Goal: Transaction & Acquisition: Obtain resource

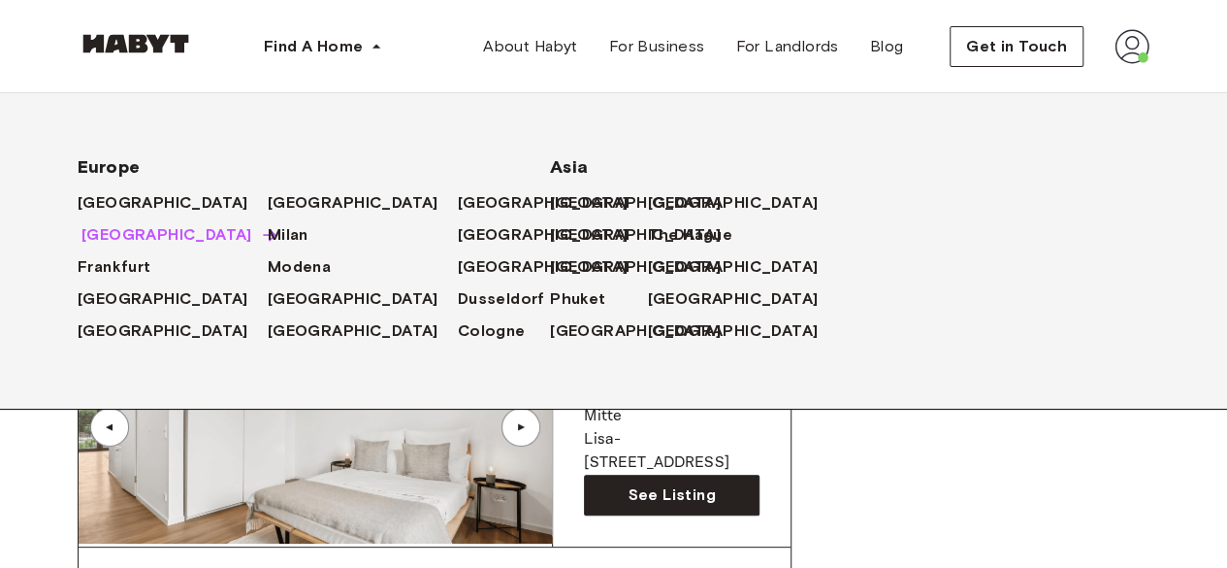
click at [95, 239] on span "[GEOGRAPHIC_DATA]" at bounding box center [167, 234] width 171 height 23
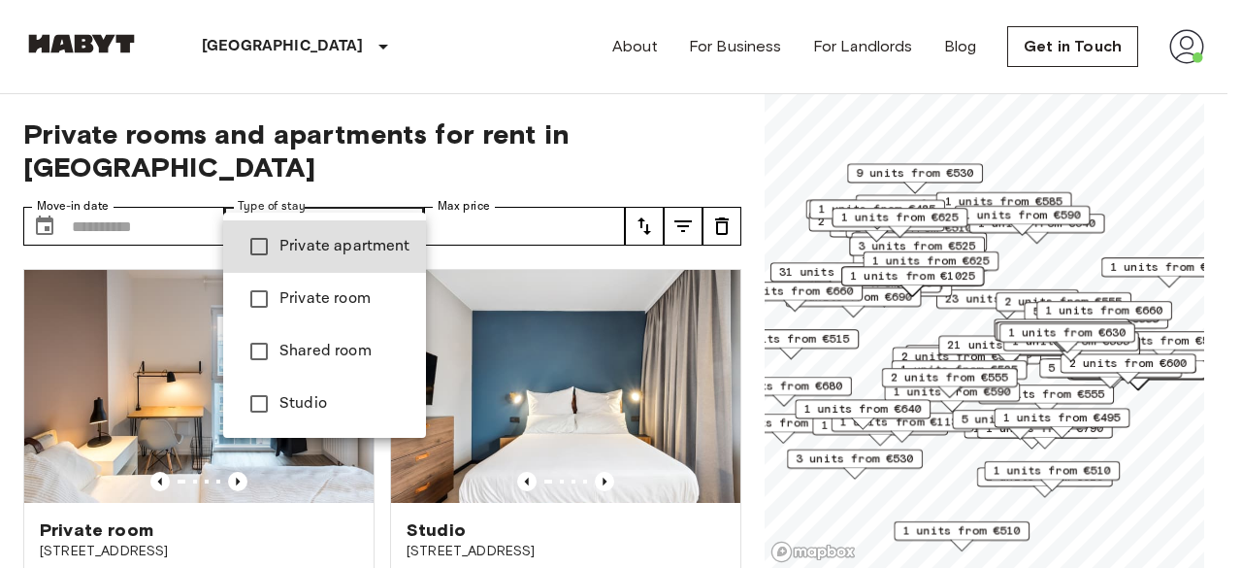
click at [301, 398] on span "Studio" at bounding box center [344, 403] width 131 height 23
type input "******"
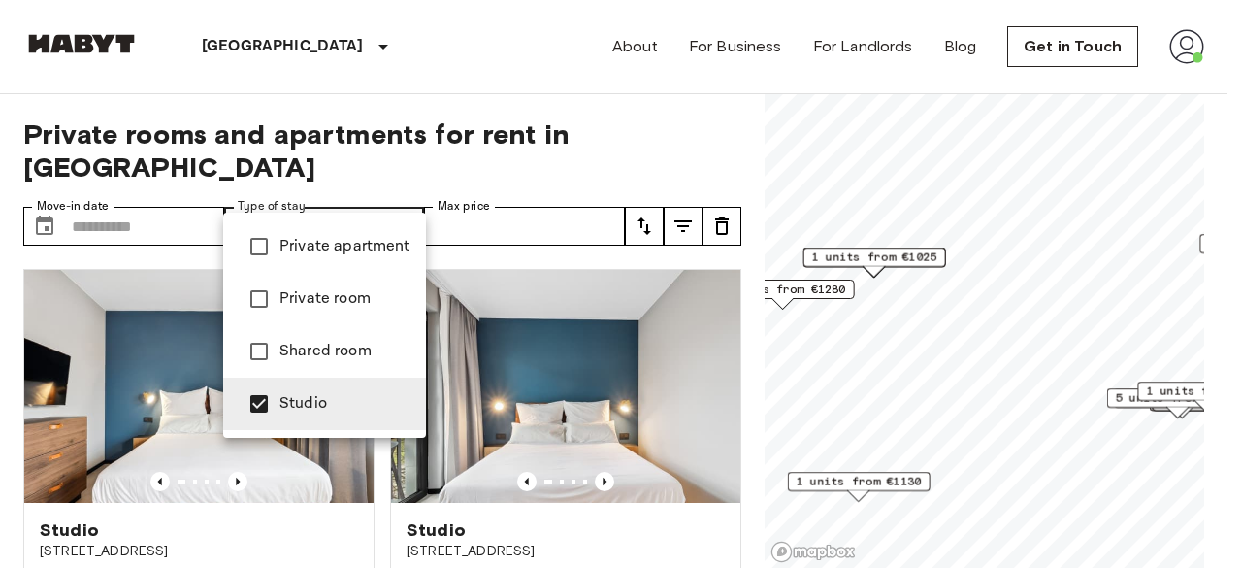
click at [584, 156] on div at bounding box center [621, 284] width 1242 height 568
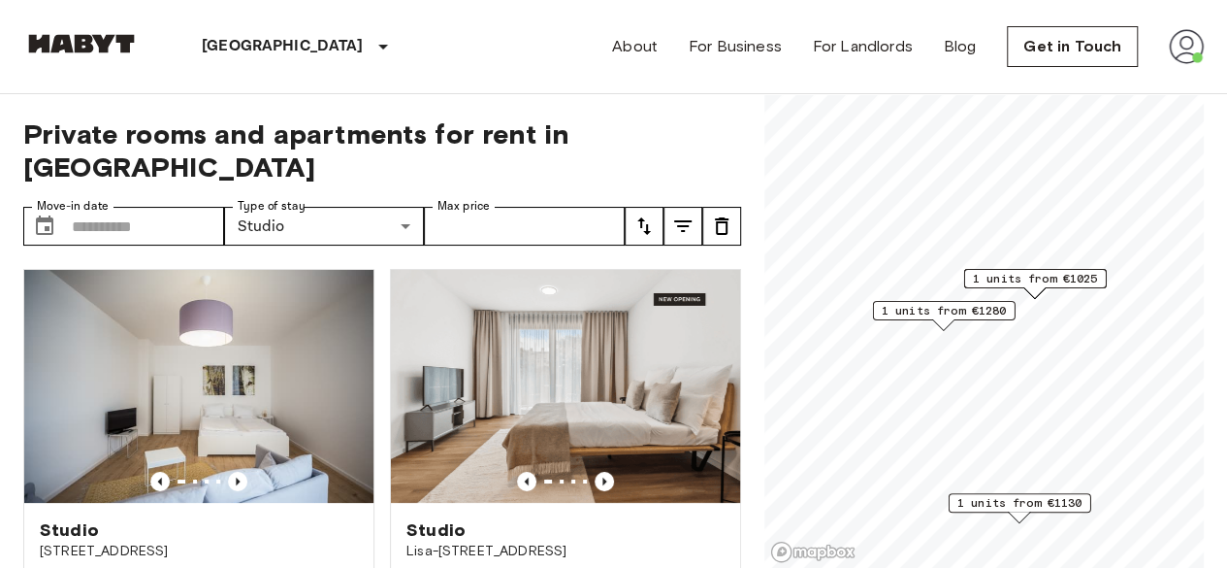
click at [1046, 281] on span "1 units from €1025" at bounding box center [1035, 278] width 125 height 17
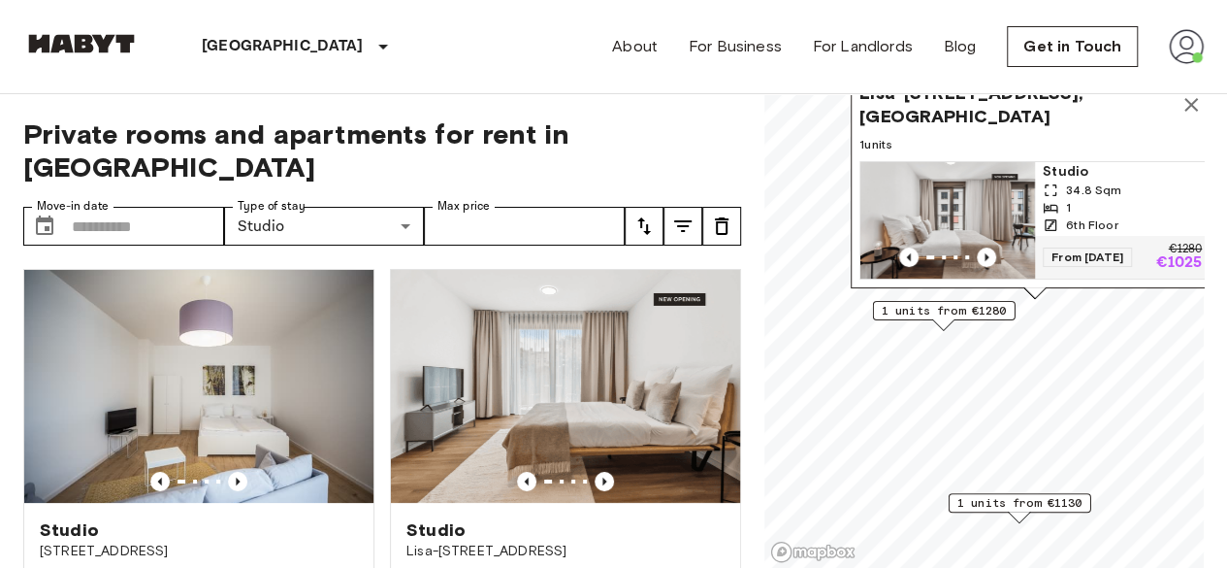
click at [964, 176] on img "Map marker" at bounding box center [948, 220] width 175 height 116
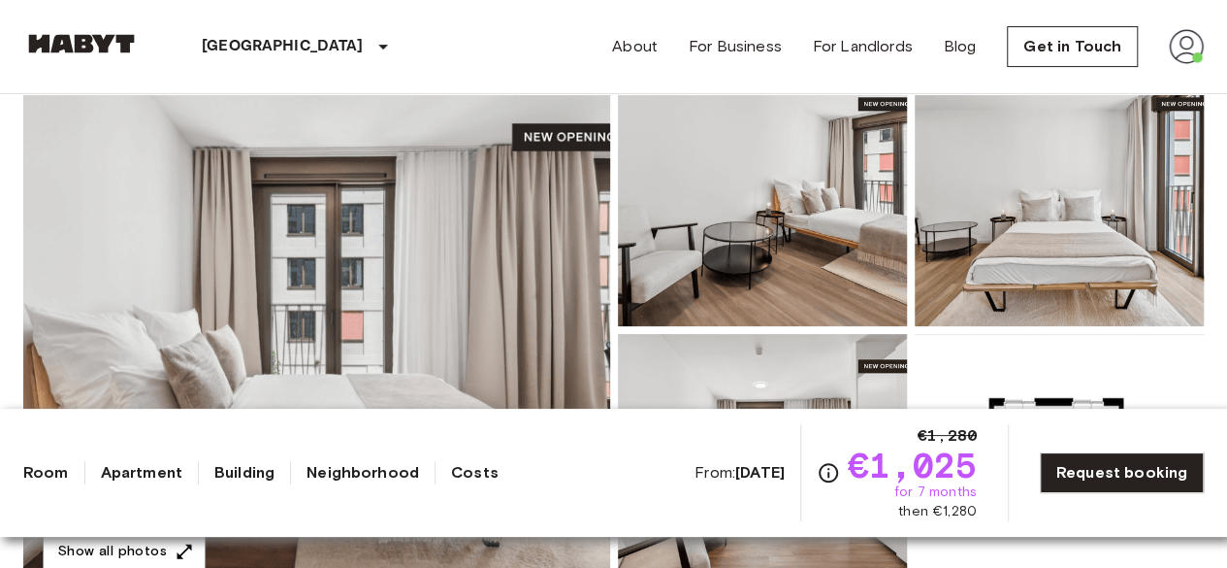
scroll to position [244, 0]
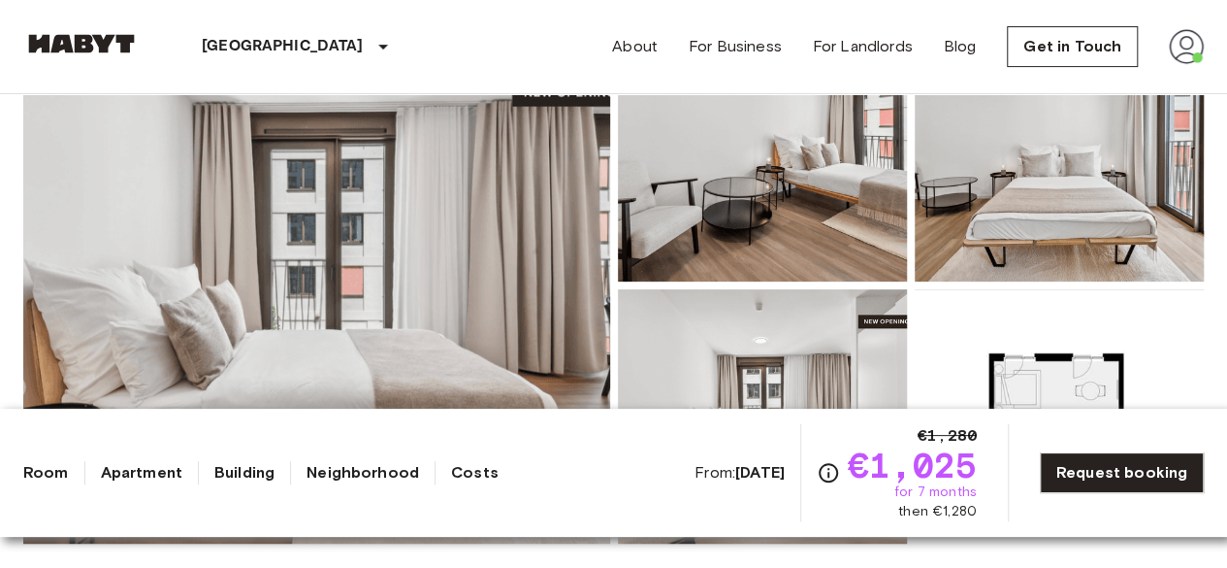
click at [524, 271] on img at bounding box center [316, 285] width 587 height 516
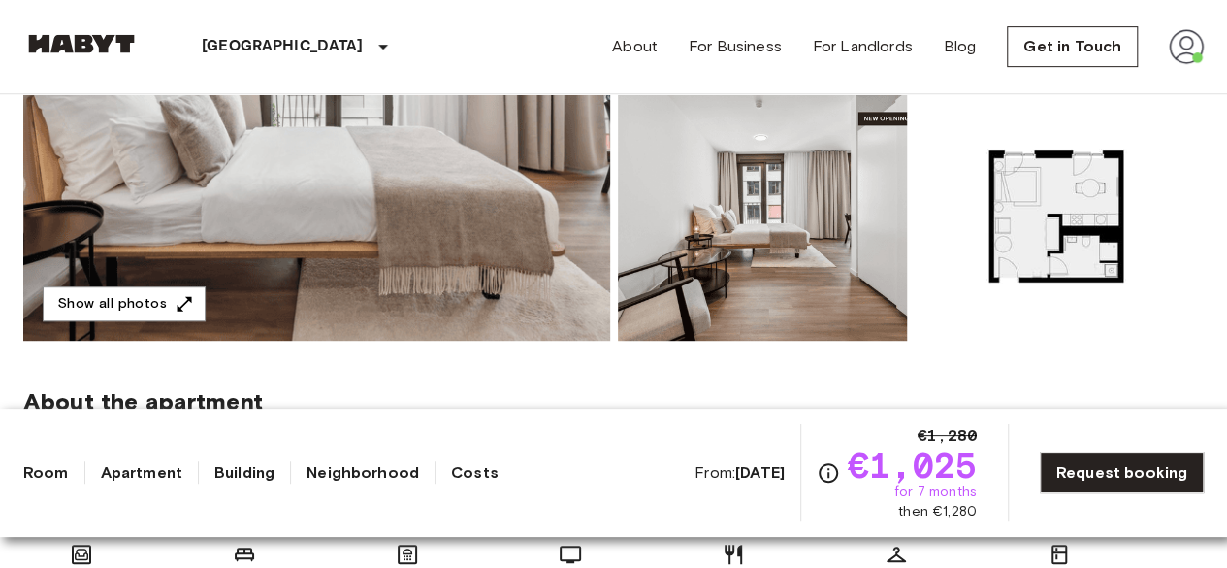
scroll to position [0, 0]
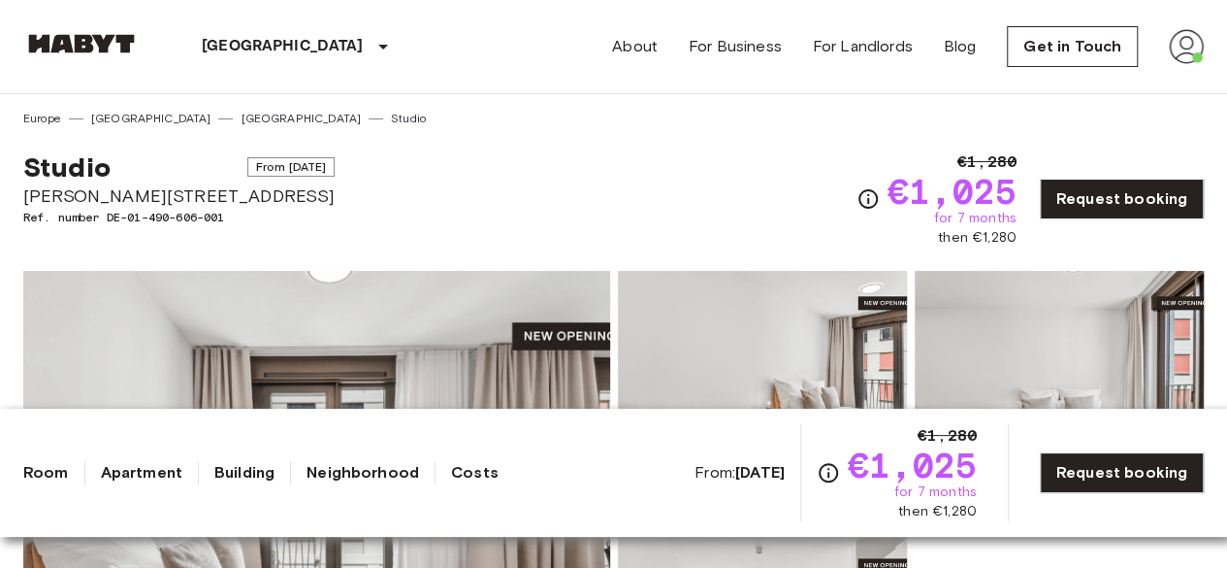
click at [205, 209] on span "Ref. number DE-01-490-606-001" at bounding box center [178, 217] width 311 height 17
click at [632, 238] on div "Studio From Dec 4 2025 Lisa-Fittko-Straße 7 Ref. number DE-01-490-606-001 €1,28…" at bounding box center [613, 187] width 1181 height 120
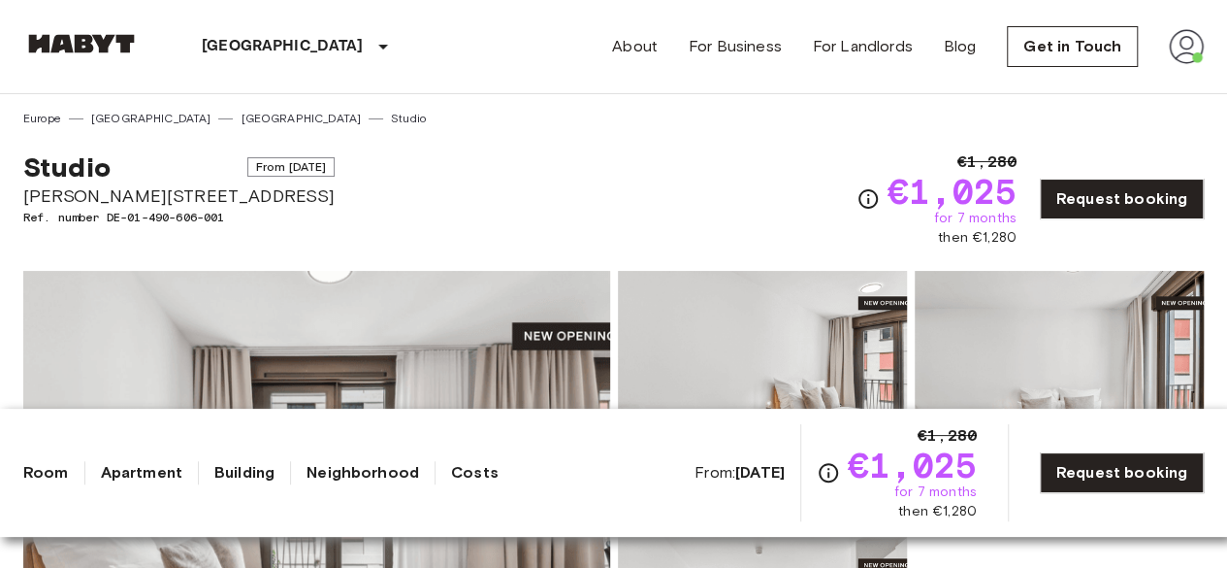
drag, startPoint x: 609, startPoint y: 383, endPoint x: 341, endPoint y: 178, distance: 338.4
click at [341, 178] on div "Studio From Dec 4 2025 Lisa-Fittko-Straße 7 Ref. number DE-01-490-606-001 €1,28…" at bounding box center [613, 187] width 1181 height 120
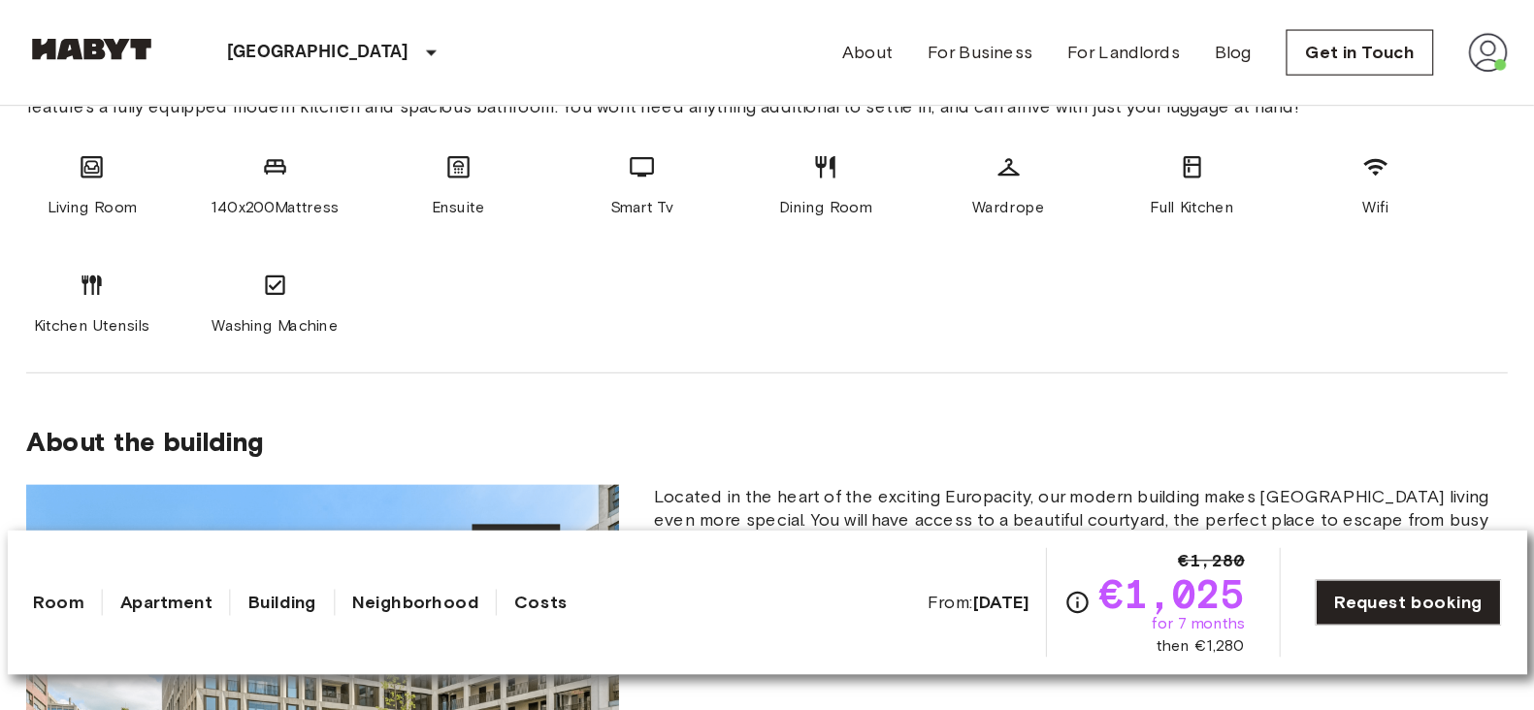
scroll to position [831, 0]
